Goal: Register for event/course

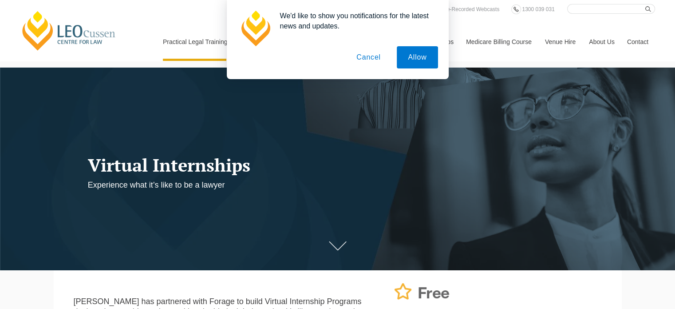
click at [369, 61] on button "Cancel" at bounding box center [368, 57] width 47 height 22
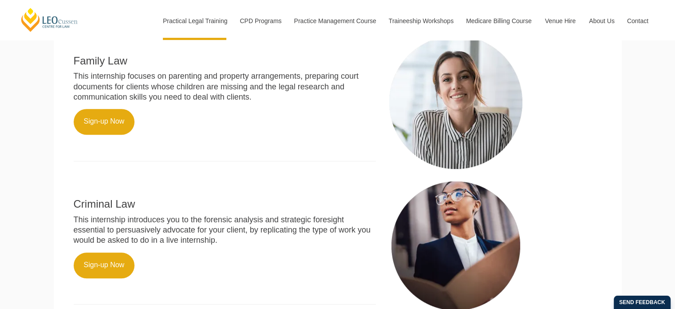
scroll to position [380, 0]
click at [119, 275] on link "Sign-up Now" at bounding box center [104, 265] width 61 height 26
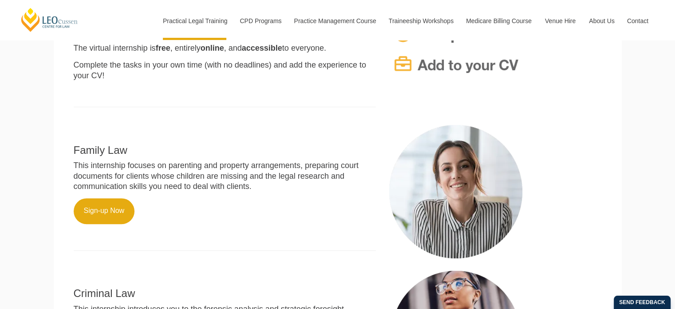
scroll to position [0, 0]
